Goal: Information Seeking & Learning: Learn about a topic

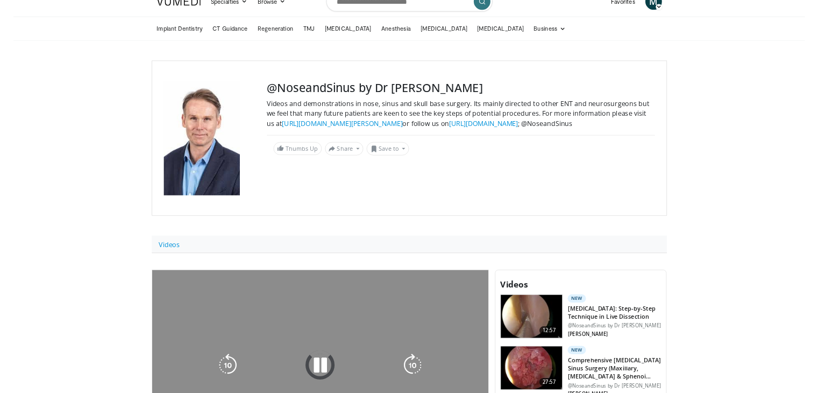
scroll to position [215, 0]
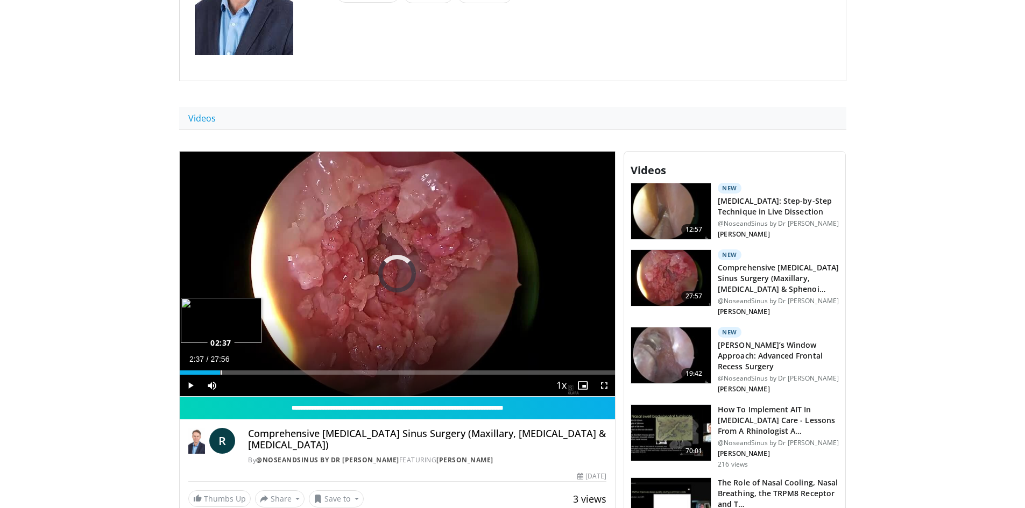
click at [220, 369] on div "Loaded : 3.57% 00:14 02:37" at bounding box center [398, 370] width 436 height 10
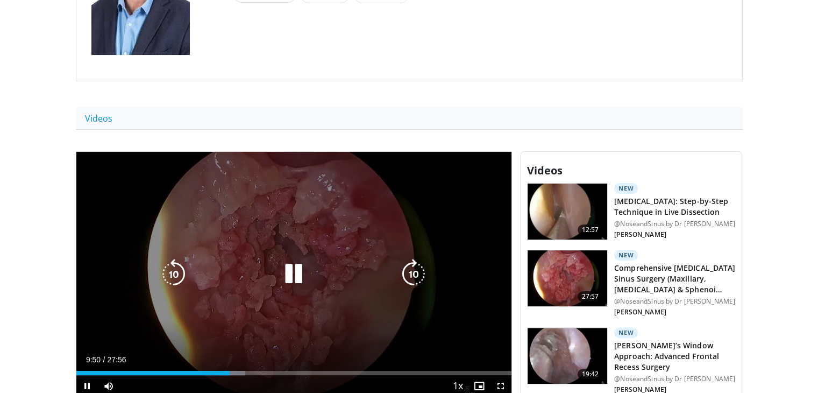
click at [295, 261] on icon "Video Player" at bounding box center [294, 274] width 30 height 30
